Goal: Register for event/course

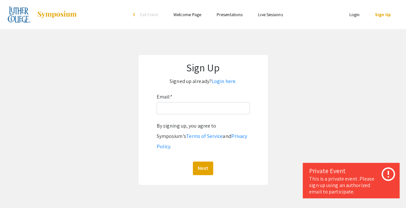
click at [220, 119] on div "Email: * By signing up, you agree to Symposium’s Terms of Service and Privacy P…" at bounding box center [203, 133] width 93 height 83
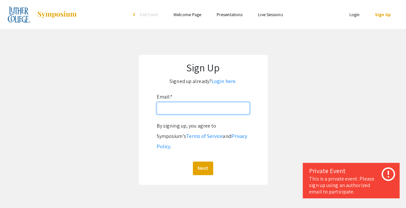
click at [215, 112] on input "Email: *" at bounding box center [203, 108] width 93 height 12
type input "muncti01@luther.edu"
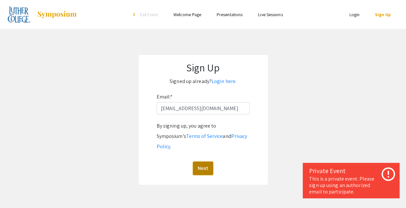
click at [205, 162] on button "Next" at bounding box center [203, 169] width 20 height 14
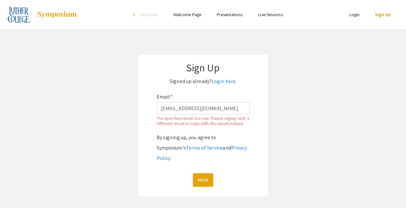
click at [245, 134] on div "Email: * muncti01@luther.edu The specified email is in use. Please signup with …" at bounding box center [203, 139] width 93 height 95
click at [226, 76] on div "Sign Up Signed up already? Login here. Email: * muncti01@luther.edu The specifi…" at bounding box center [203, 126] width 129 height 142
click at [227, 81] on link "Login here." at bounding box center [224, 81] width 25 height 7
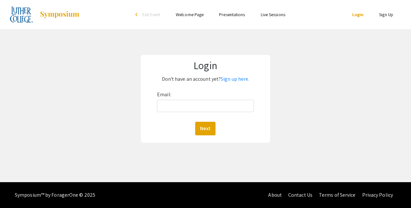
click at [219, 100] on div "Email: Next" at bounding box center [205, 113] width 97 height 46
click at [216, 105] on input "Email:" at bounding box center [205, 106] width 97 height 12
type input "muncti01@luther.edu"
click at [200, 125] on button "Next" at bounding box center [205, 129] width 20 height 14
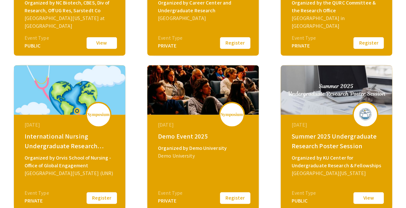
scroll to position [201, 0]
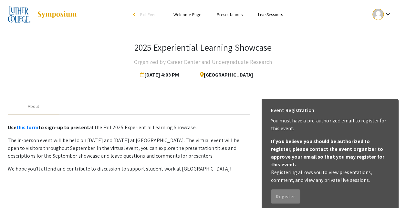
click at [194, 149] on p "The in-person event will be held on September 18 and 20, 2025 at Luther College…" at bounding box center [129, 148] width 242 height 23
drag, startPoint x: 193, startPoint y: 47, endPoint x: 138, endPoint y: 158, distance: 123.2
click at [138, 158] on p "The in-person event will be held on [DATE] and [DATE] at [GEOGRAPHIC_DATA]. The…" at bounding box center [129, 148] width 242 height 23
click at [154, 55] on div "2025 Experiential Learning Showcase" at bounding box center [203, 49] width 138 height 14
click at [149, 51] on h3 "2025 Experiential Learning Showcase" at bounding box center [203, 47] width 138 height 11
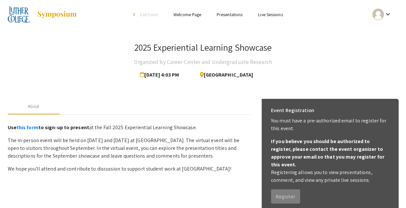
click at [156, 65] on h4 "Organized by Career Center and Undergraduate Research" at bounding box center [203, 62] width 138 height 13
click at [163, 73] on span "[DATE] 4:03 PM" at bounding box center [161, 75] width 42 height 13
click at [219, 80] on span "[GEOGRAPHIC_DATA]" at bounding box center [224, 75] width 59 height 13
click at [225, 74] on span "[GEOGRAPHIC_DATA]" at bounding box center [224, 75] width 59 height 13
click at [288, 127] on p "You must have a pre-authorized email to register for this event." at bounding box center [330, 125] width 118 height 16
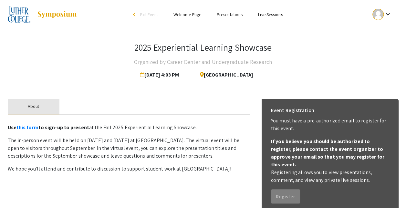
click at [35, 111] on div "About" at bounding box center [34, 107] width 52 height 16
click at [34, 111] on div "About" at bounding box center [34, 107] width 52 height 16
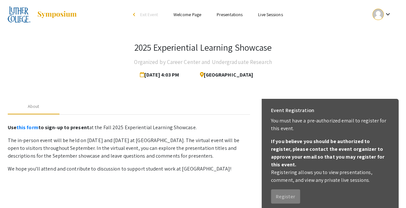
drag, startPoint x: 34, startPoint y: 111, endPoint x: 80, endPoint y: 167, distance: 72.0
click at [80, 167] on p "We hope you'll attend and contribute to discussion to support student work at […" at bounding box center [129, 169] width 242 height 8
click at [148, 11] on li "arrow_back_ios Exit Event" at bounding box center [147, 15] width 37 height 8
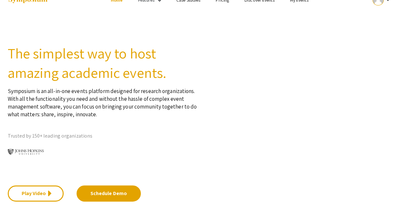
scroll to position [15, 0]
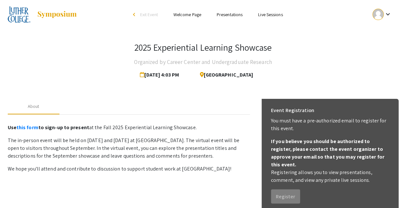
click at [167, 43] on h3 "2025 Experiential Learning Showcase" at bounding box center [203, 47] width 138 height 11
click at [169, 48] on h3 "2025 Experiential Learning Showcase" at bounding box center [203, 47] width 138 height 11
click at [159, 67] on h4 "Organized by Career Center and Undergraduate Research" at bounding box center [203, 62] width 138 height 13
click at [170, 81] on div "2025 Experiential Learning Showcase Organized by Career Center and Undergraduat…" at bounding box center [203, 173] width 401 height 289
click at [170, 75] on span "Aug 28, 2025 4:03 PM" at bounding box center [161, 75] width 42 height 13
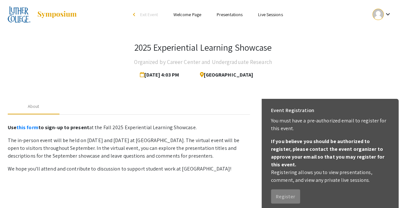
click at [231, 74] on span "[GEOGRAPHIC_DATA]" at bounding box center [224, 75] width 59 height 13
click at [142, 76] on icon at bounding box center [142, 74] width 5 height 5
click at [204, 74] on icon at bounding box center [200, 74] width 6 height 5
click at [43, 109] on div "About" at bounding box center [34, 107] width 52 height 16
click at [131, 54] on div "2025 Experiential Learning Showcase Organized by Career Center and Undergraduat…" at bounding box center [203, 61] width 391 height 39
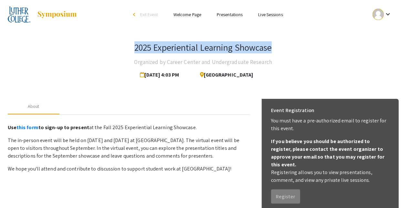
drag, startPoint x: 131, startPoint y: 51, endPoint x: 290, endPoint y: 54, distance: 159.4
click at [290, 54] on div "2025 Experiential Learning Showcase Organized by Career Center and Undergraduat…" at bounding box center [203, 61] width 391 height 39
copy h3 "2025 Experiential Learning Showcase"
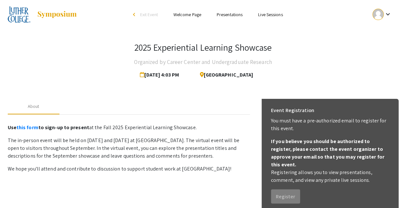
click at [228, 12] on link "Presentations" at bounding box center [230, 15] width 26 height 6
click at [226, 16] on link "Presentations" at bounding box center [230, 15] width 26 height 6
click at [266, 15] on link "Live Sessions" at bounding box center [270, 15] width 25 height 6
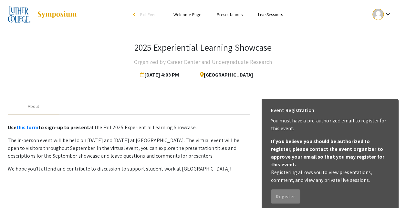
click at [237, 17] on link "Presentations" at bounding box center [230, 15] width 26 height 6
click at [189, 15] on link "Welcome Page" at bounding box center [188, 15] width 28 height 6
click at [176, 80] on span "[DATE] 4:03 PM" at bounding box center [161, 75] width 42 height 13
click at [182, 73] on span "[DATE] 4:03 PM" at bounding box center [161, 75] width 42 height 13
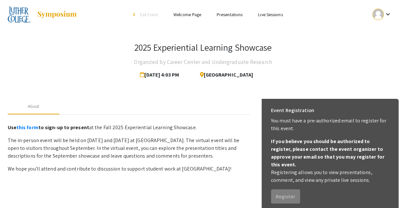
click at [227, 17] on link "Presentations" at bounding box center [230, 15] width 26 height 6
click at [131, 169] on p "We hope you'll attend and contribute to discussion to support student work at […" at bounding box center [129, 169] width 242 height 8
